Goal: Entertainment & Leisure: Consume media (video, audio)

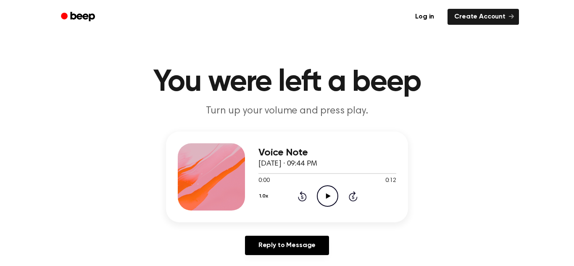
click at [332, 195] on icon "Play Audio" at bounding box center [327, 195] width 21 height 21
click at [328, 187] on icon "Play Audio" at bounding box center [327, 195] width 21 height 21
click at [259, 191] on button "1.0x" at bounding box center [264, 196] width 13 height 14
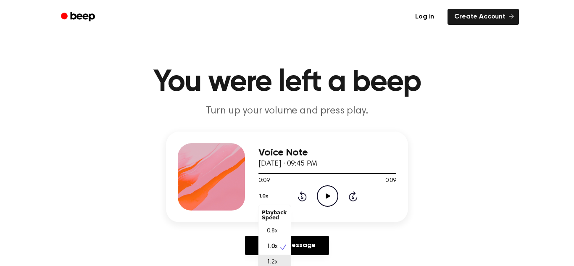
click at [276, 259] on span "1.2x" at bounding box center [272, 262] width 11 height 9
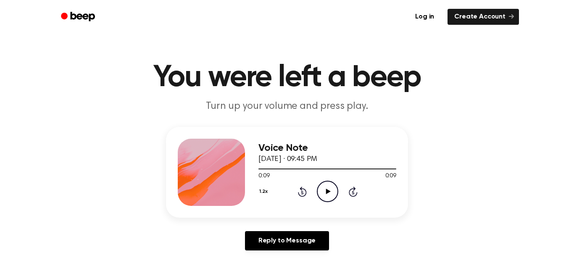
click at [330, 192] on icon "Play Audio" at bounding box center [327, 191] width 21 height 21
click at [268, 189] on button "1.2x" at bounding box center [264, 191] width 12 height 14
